Goal: Check status

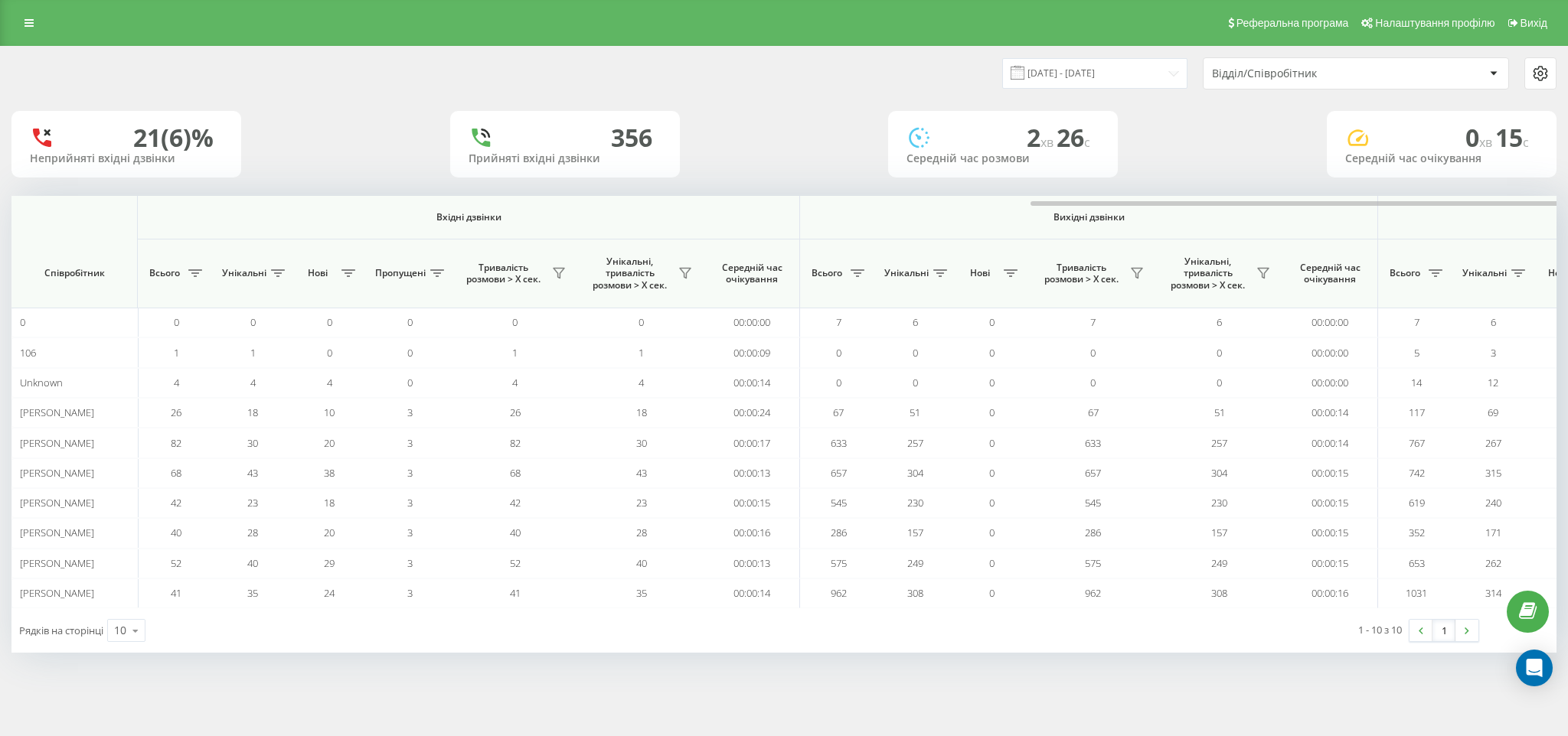
scroll to position [0, 591]
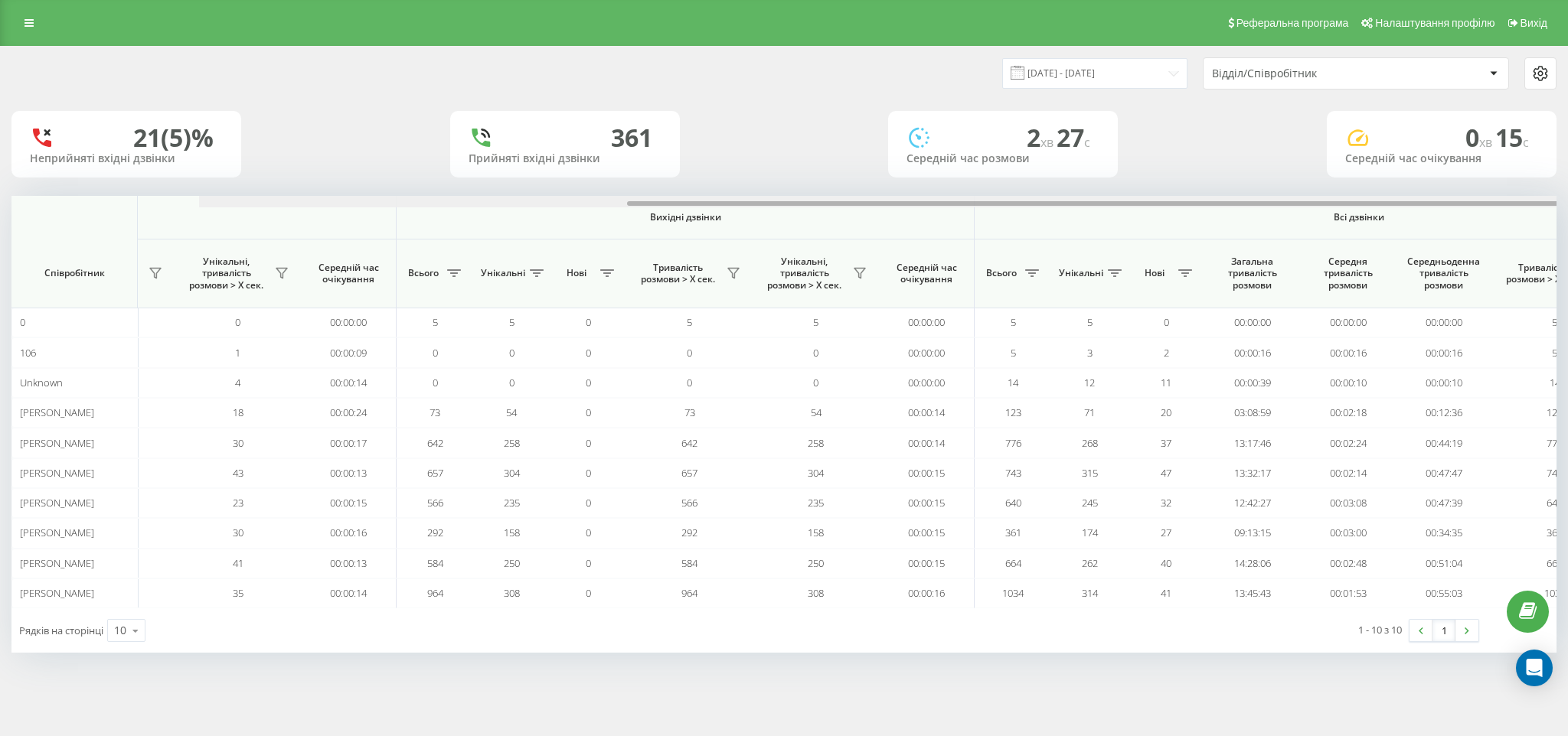
scroll to position [0, 591]
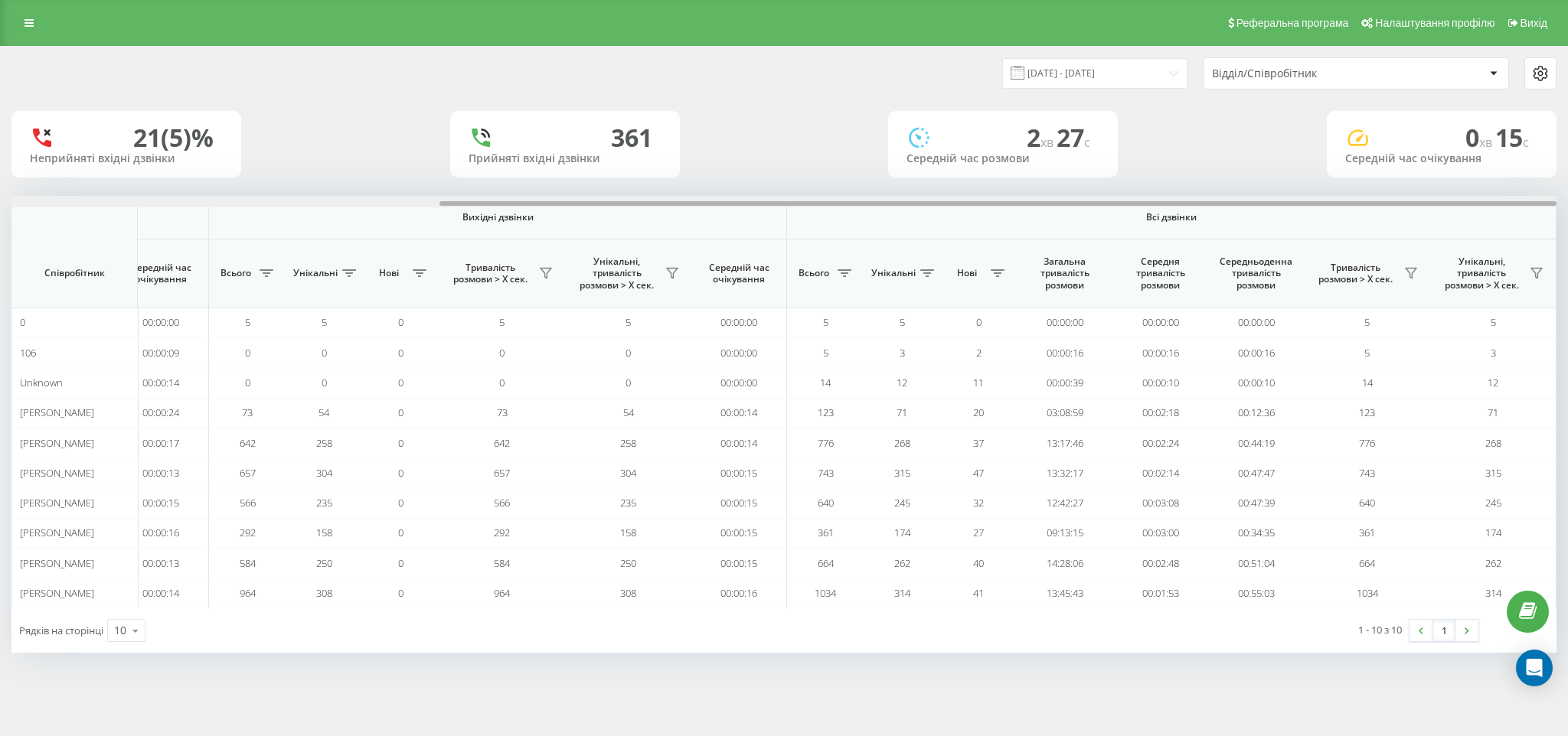
drag, startPoint x: 120, startPoint y: 203, endPoint x: 1185, endPoint y: 204, distance: 1065.0
click at [1183, 205] on div at bounding box center [998, 203] width 1117 height 5
